Goal: Task Accomplishment & Management: Use online tool/utility

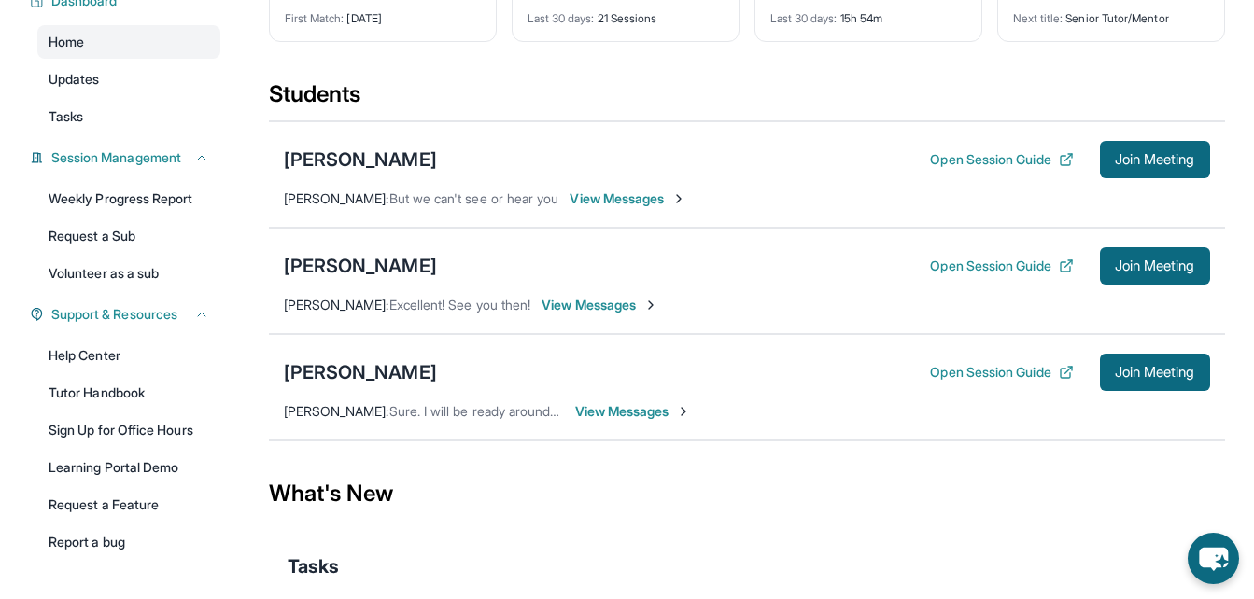
scroll to position [187, 0]
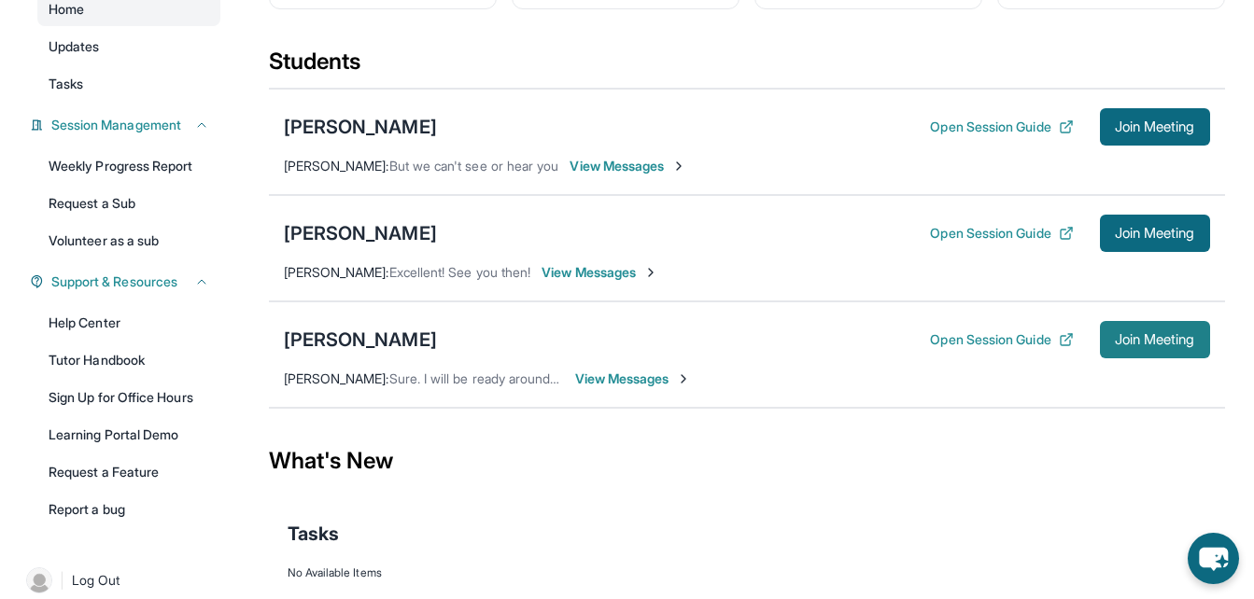
click at [1116, 328] on button "Join Meeting" at bounding box center [1155, 339] width 110 height 37
